Goal: Task Accomplishment & Management: Manage account settings

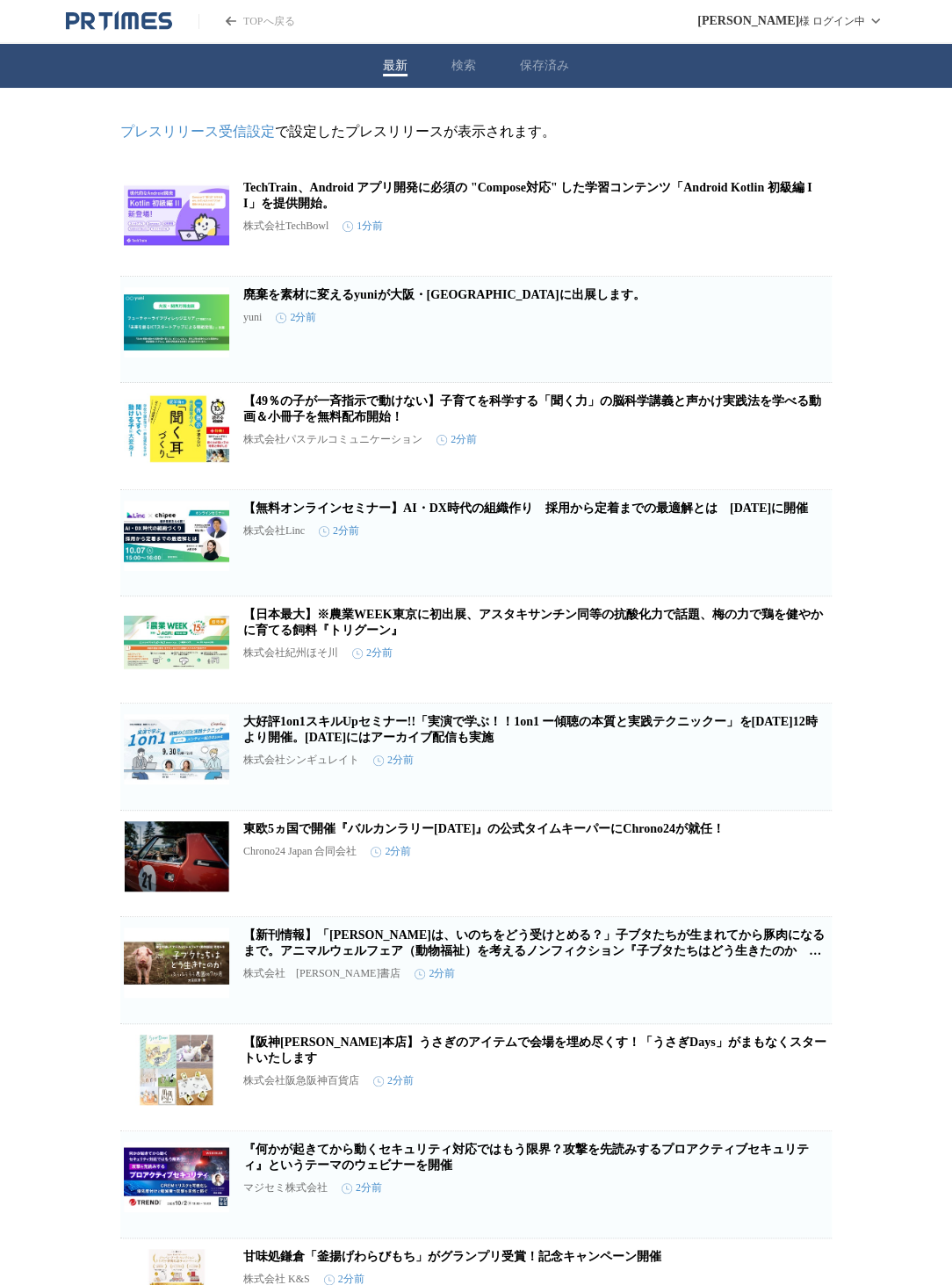
click at [850, 142] on div "プレスリリース受信設定 で設定したプレスリリースが表示されます。 TechTrain、Android アプリ開発に必須の "Compose対応" した学習コン…" at bounding box center [476, 1228] width 952 height 2283
click at [738, 238] on icon "button" at bounding box center [740, 230] width 21 height 21
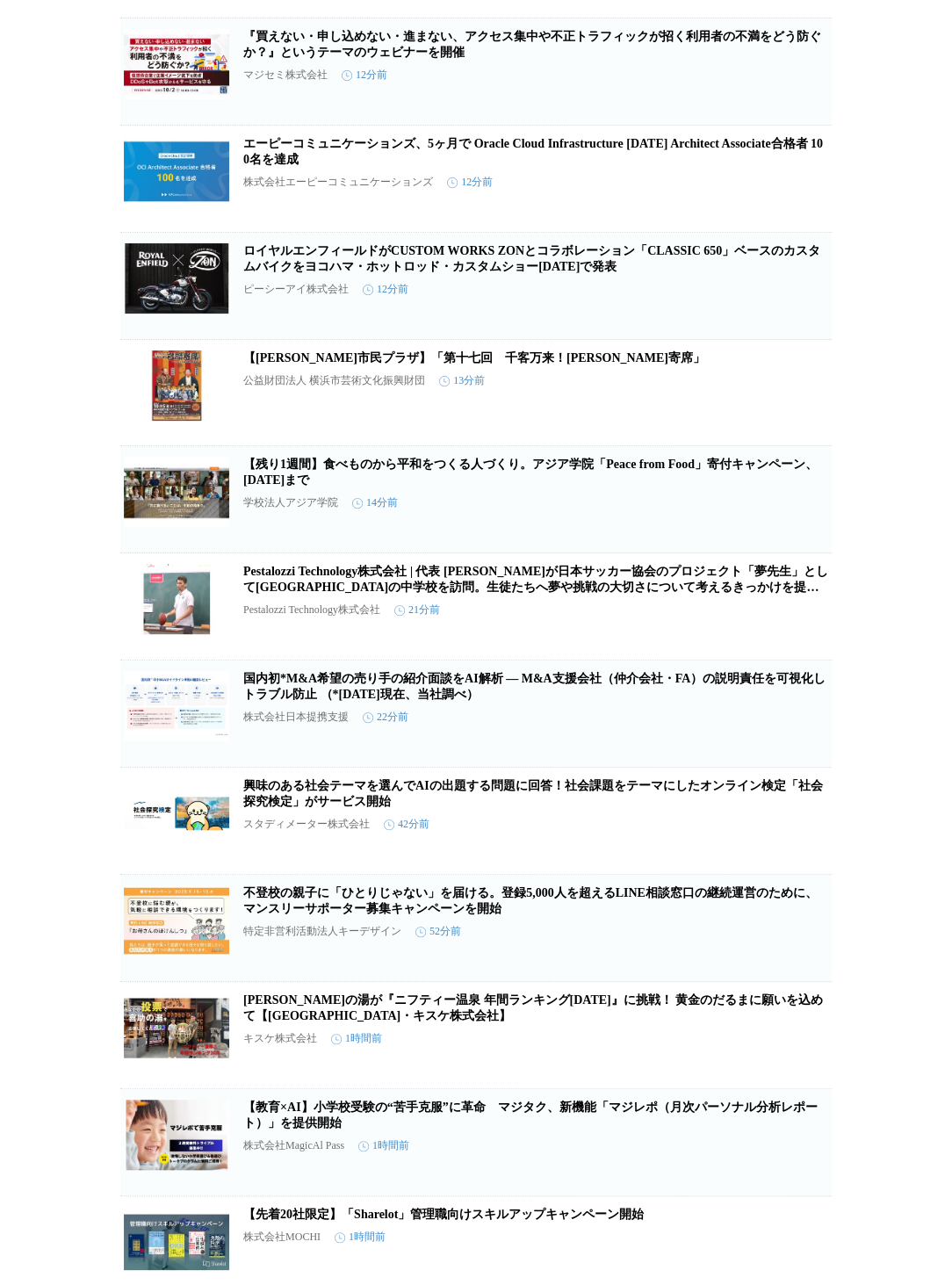
scroll to position [2037, 0]
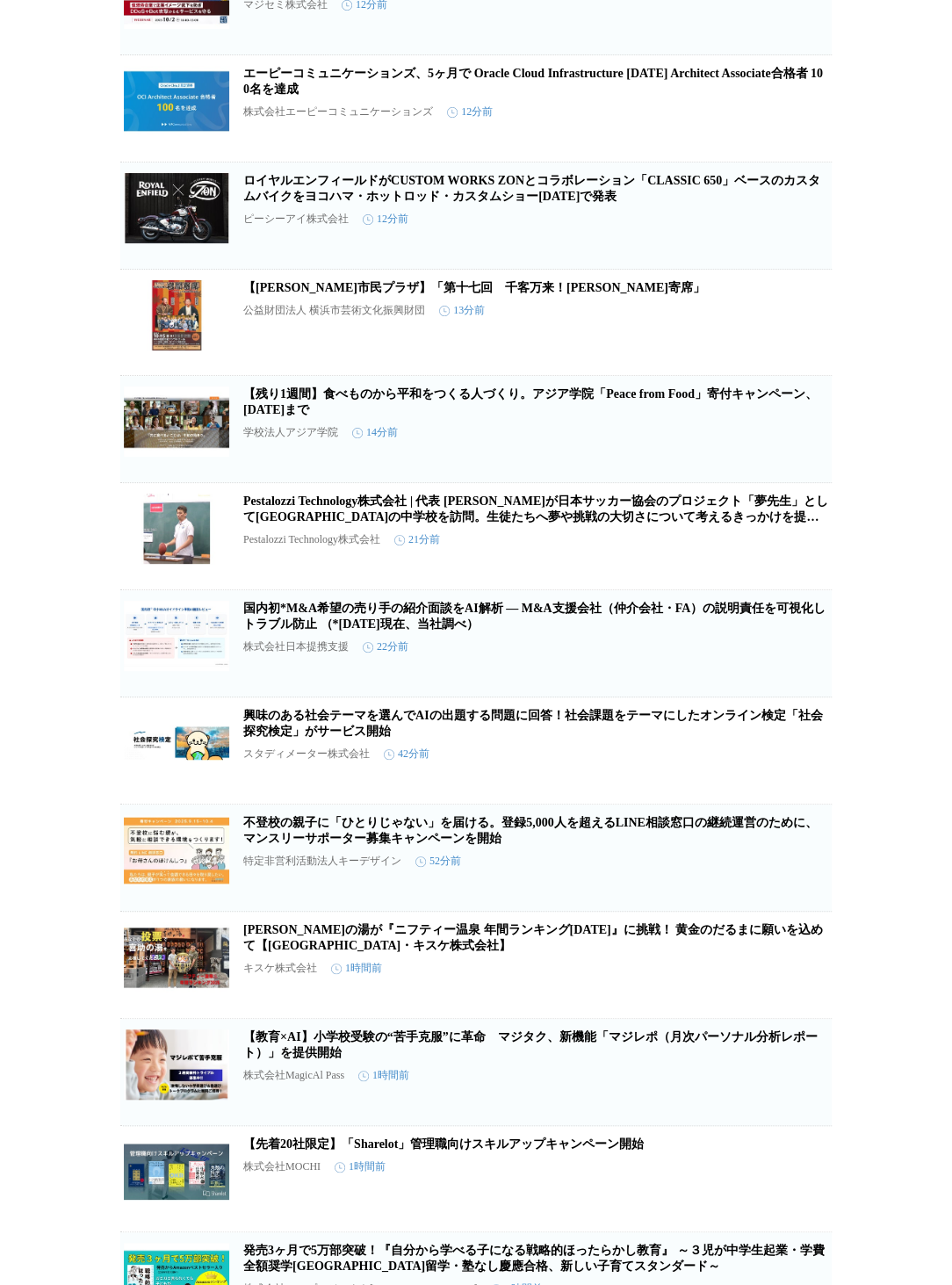
click at [477, 737] on link "興味のある社会テーマを選んでAIの出題する問題に回答！社会課題をテーマにしたオンライン検定「社会探究検定」がサービス開始" at bounding box center [533, 723] width 580 height 29
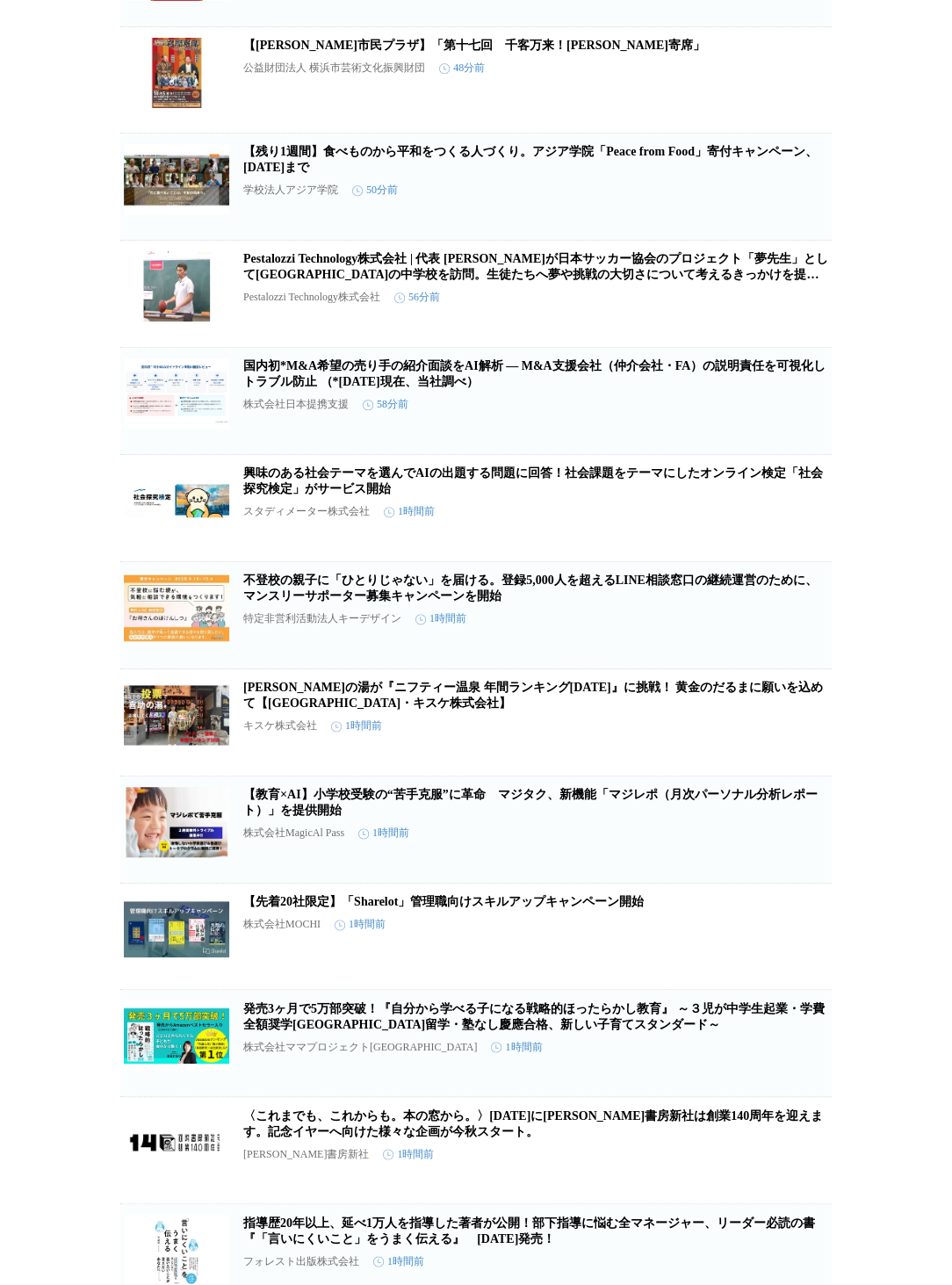
scroll to position [4466, 0]
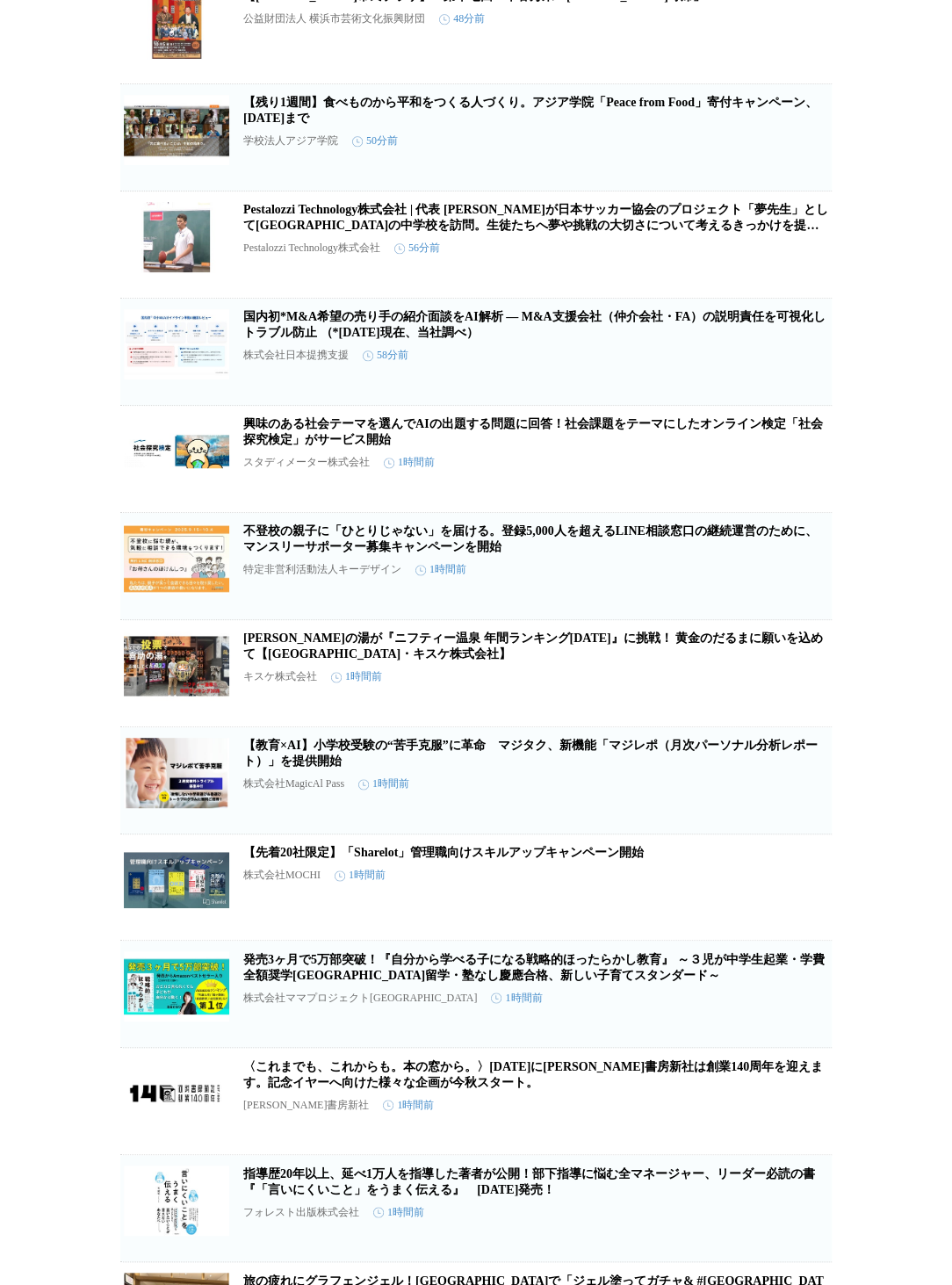
click at [741, 476] on icon "button" at bounding box center [740, 465] width 21 height 21
click at [418, 768] on link "【教育×AI】小学校受験の“苦手克服”に革命　マジタク、新機能「マジレポ（月次パーソナル分析レポート）」を提供開始" at bounding box center [530, 753] width 574 height 29
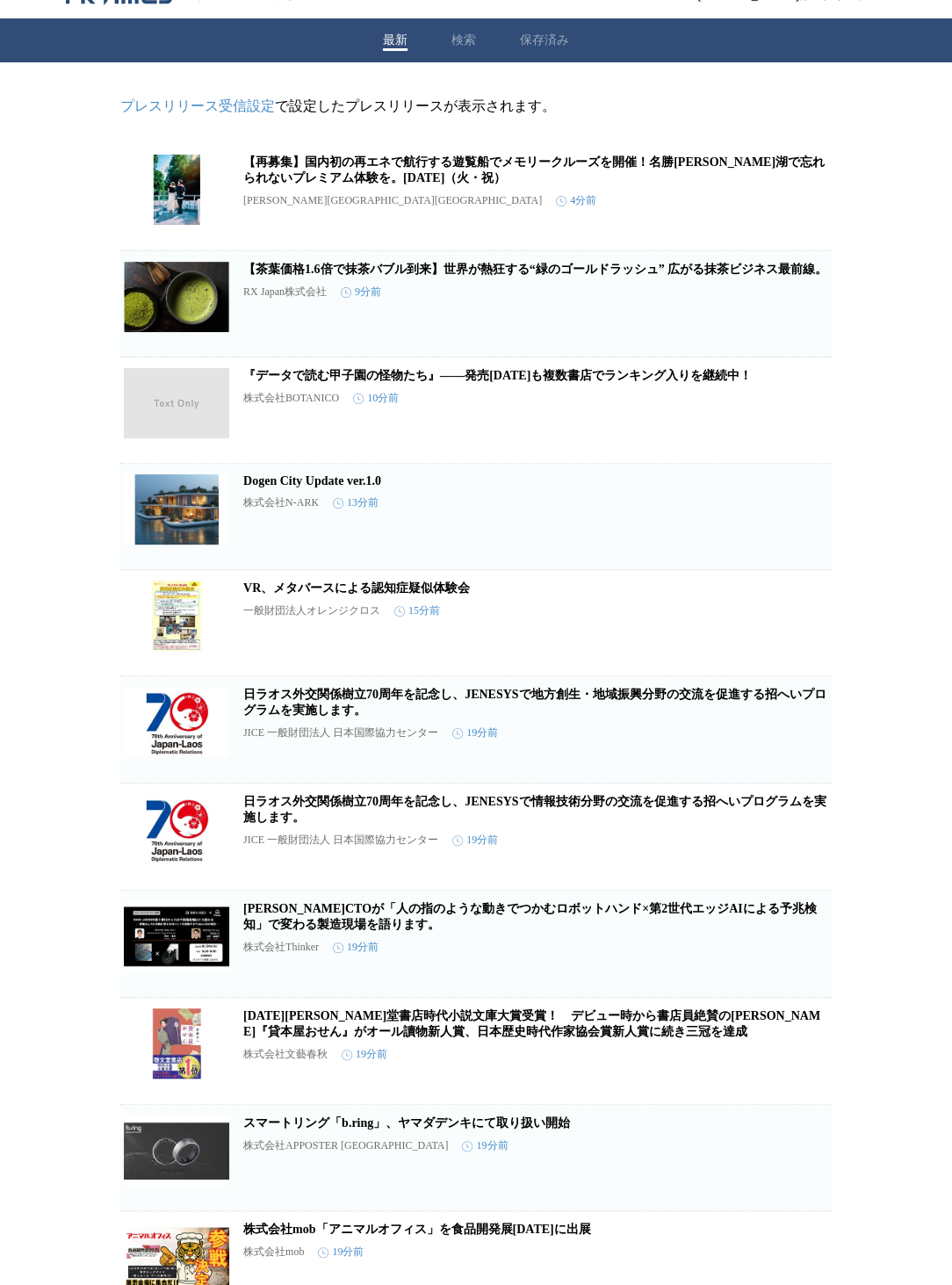
scroll to position [9, 0]
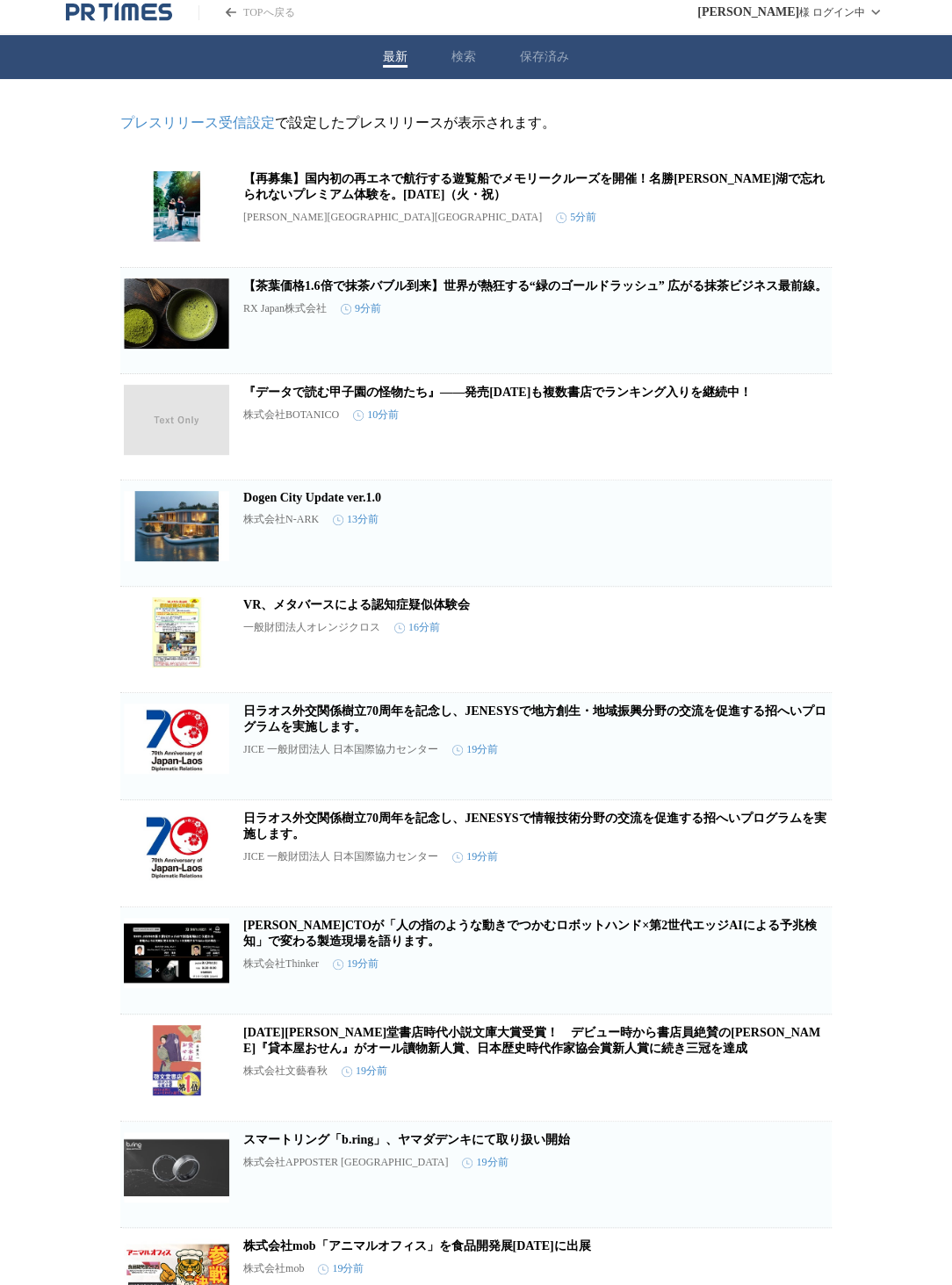
click at [745, 225] on icon "button" at bounding box center [740, 221] width 21 height 21
click at [740, 230] on icon "button" at bounding box center [740, 221] width 21 height 21
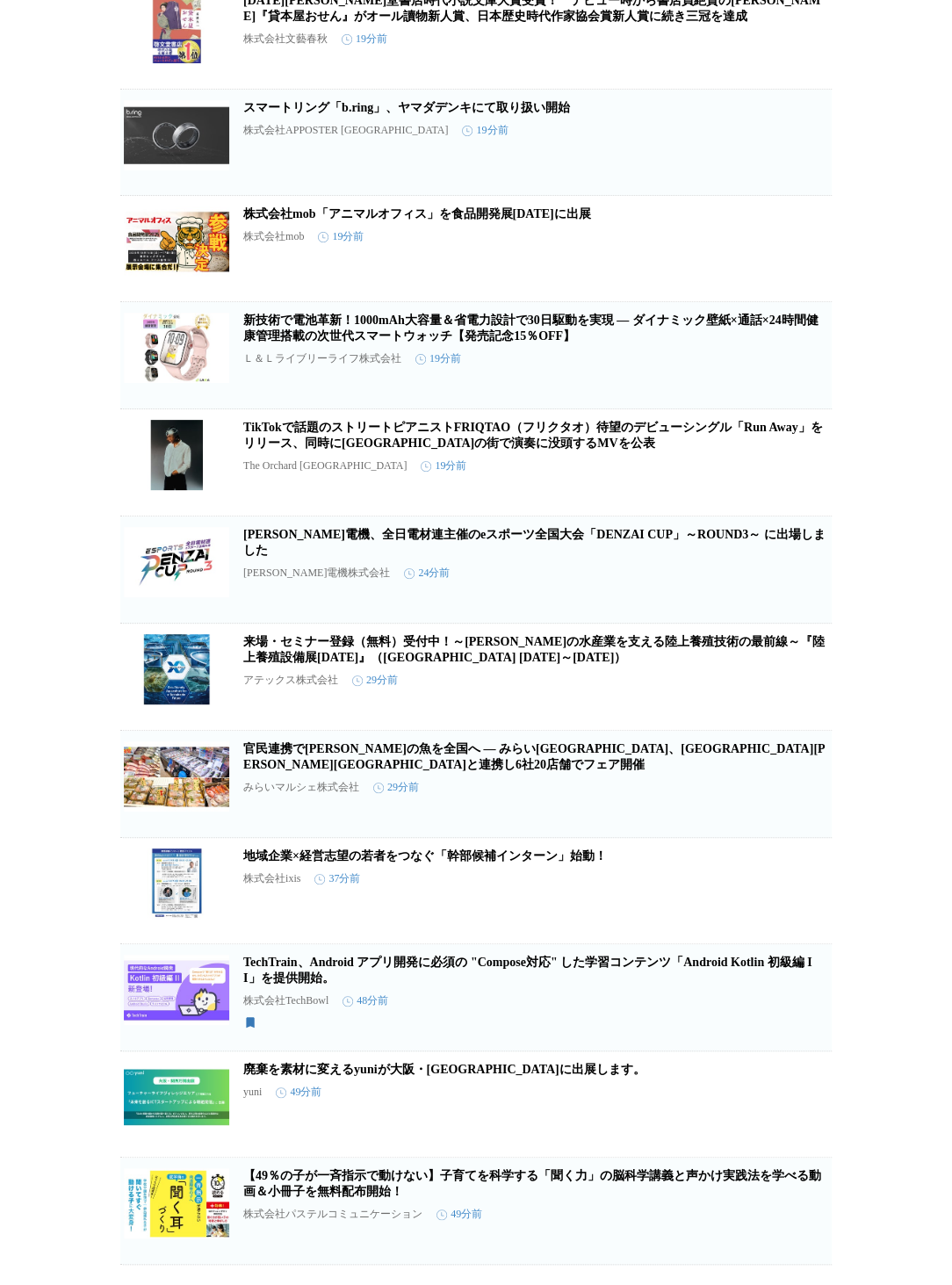
scroll to position [1062, 0]
